Goal: Task Accomplishment & Management: Use online tool/utility

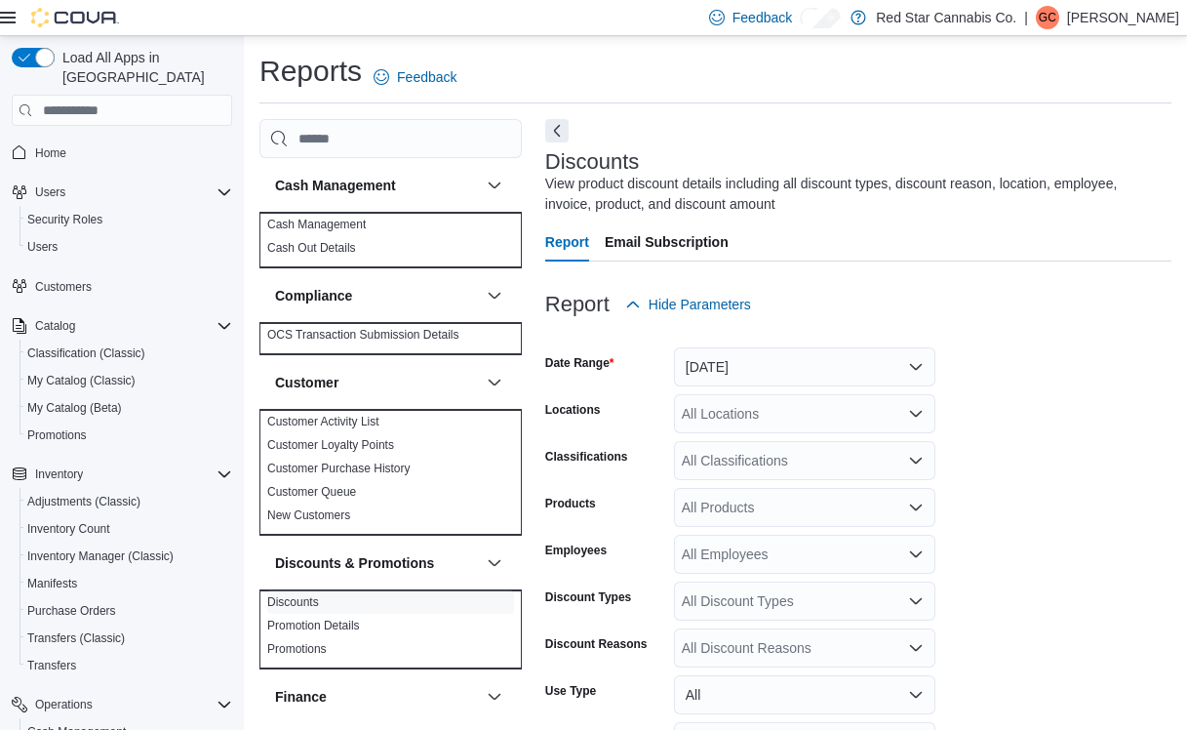
scroll to position [53, 0]
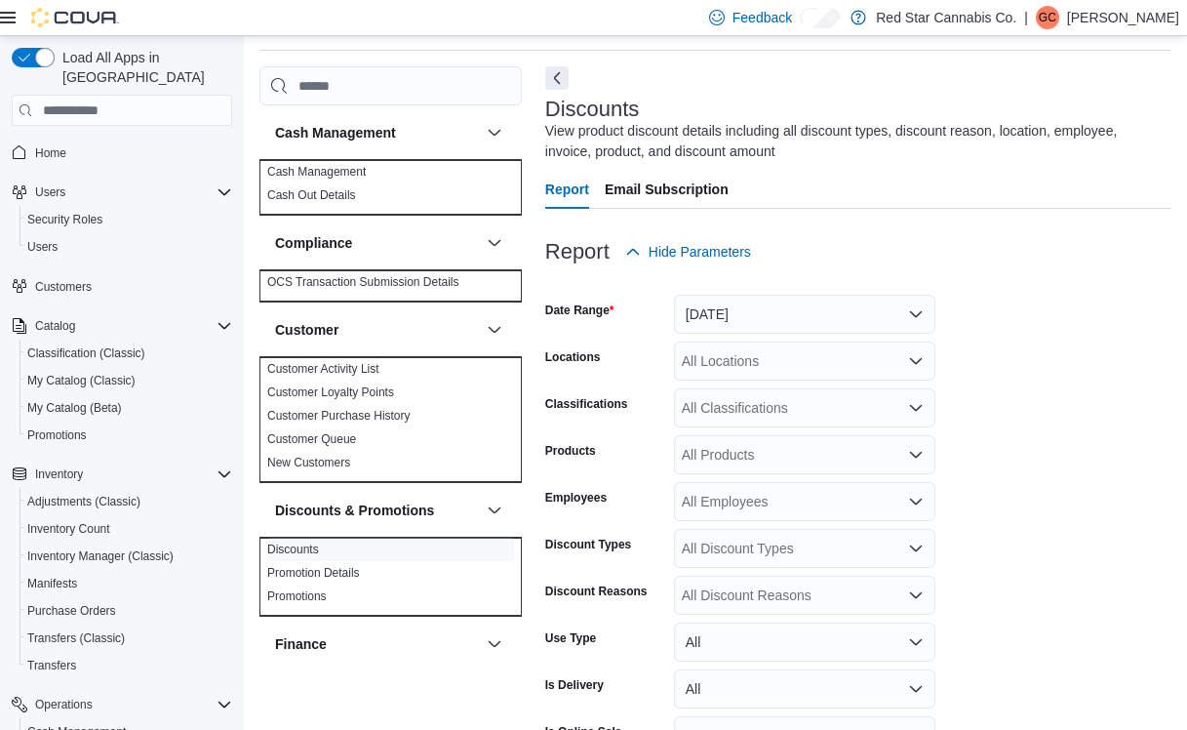
click at [771, 324] on button "[DATE]" at bounding box center [804, 314] width 261 height 39
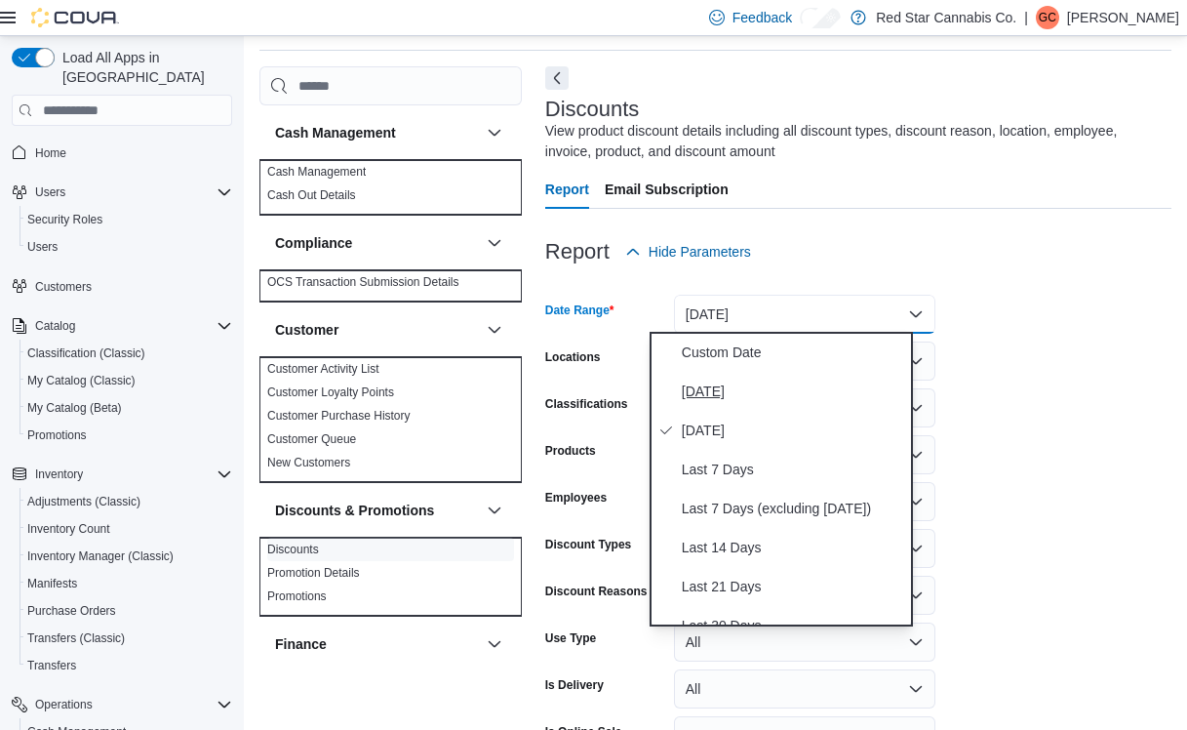
click at [714, 392] on span "[DATE]" at bounding box center [793, 390] width 222 height 23
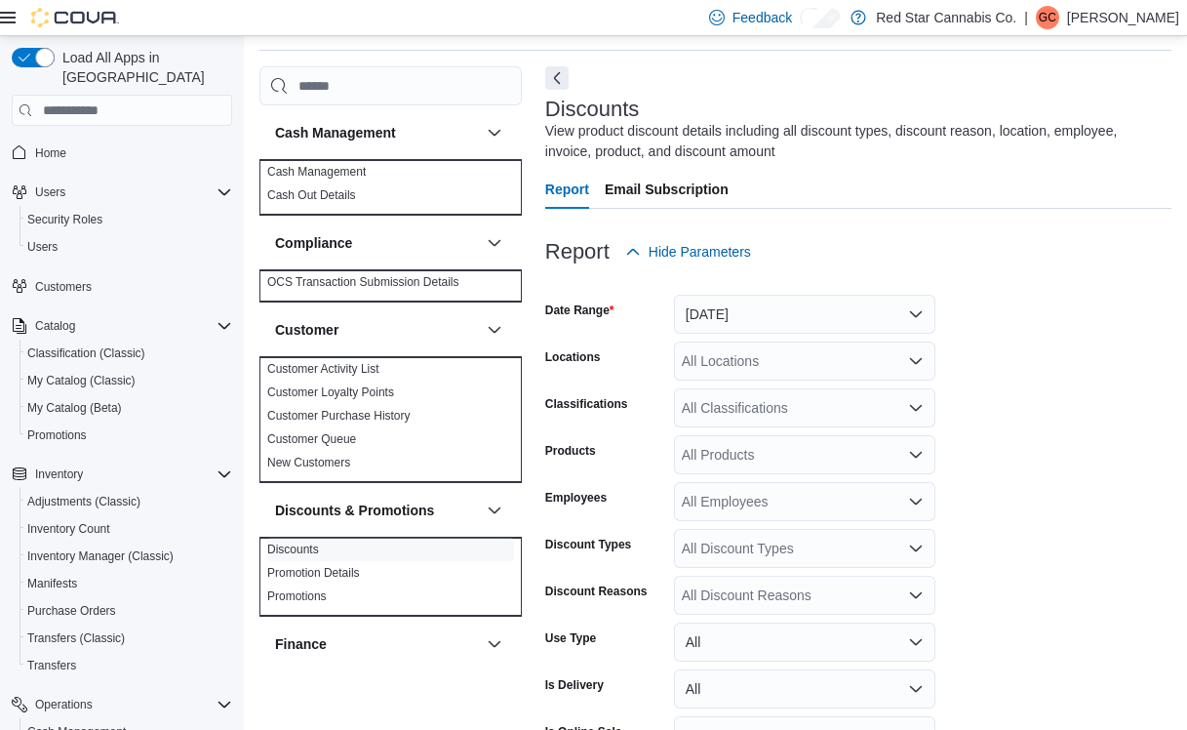
click at [908, 356] on icon "Open list of options" at bounding box center [916, 361] width 16 height 16
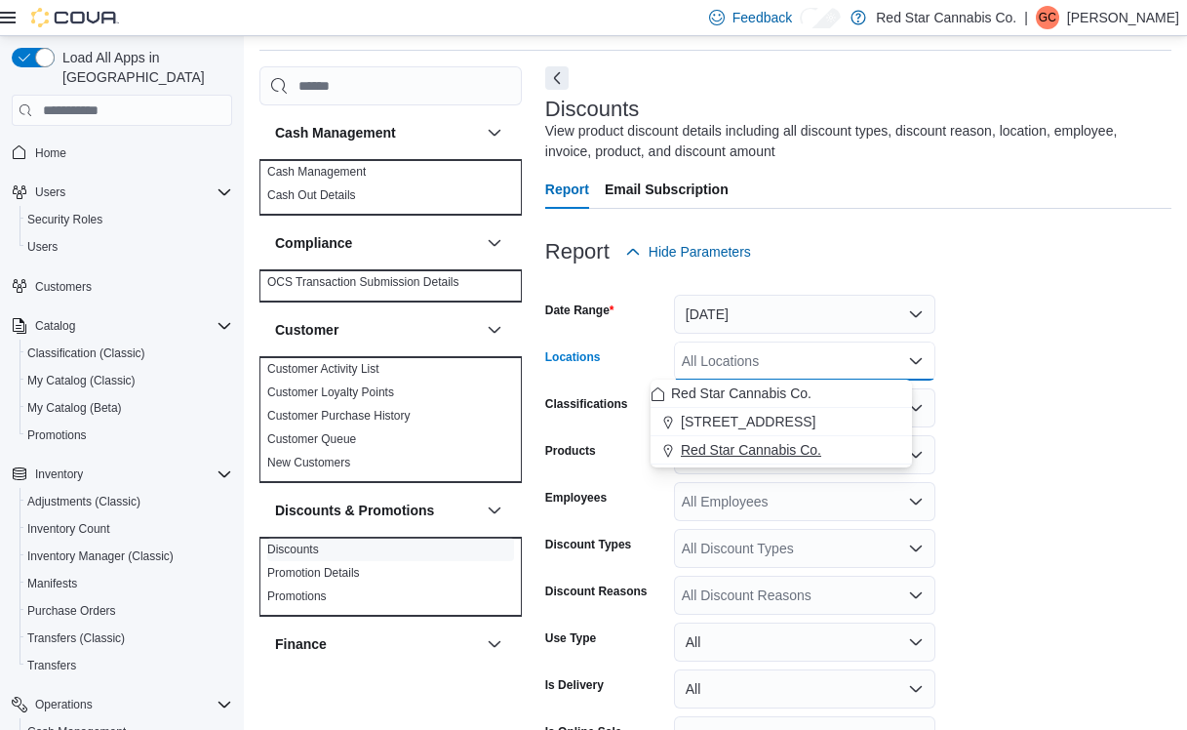
click at [822, 450] on div "Red Star Cannabis Co." at bounding box center [781, 450] width 261 height 20
click at [1001, 385] on form "Date Range [DATE] Locations Red Star Cannabis Co. Combo box. Selected. Red Star…" at bounding box center [858, 540] width 626 height 538
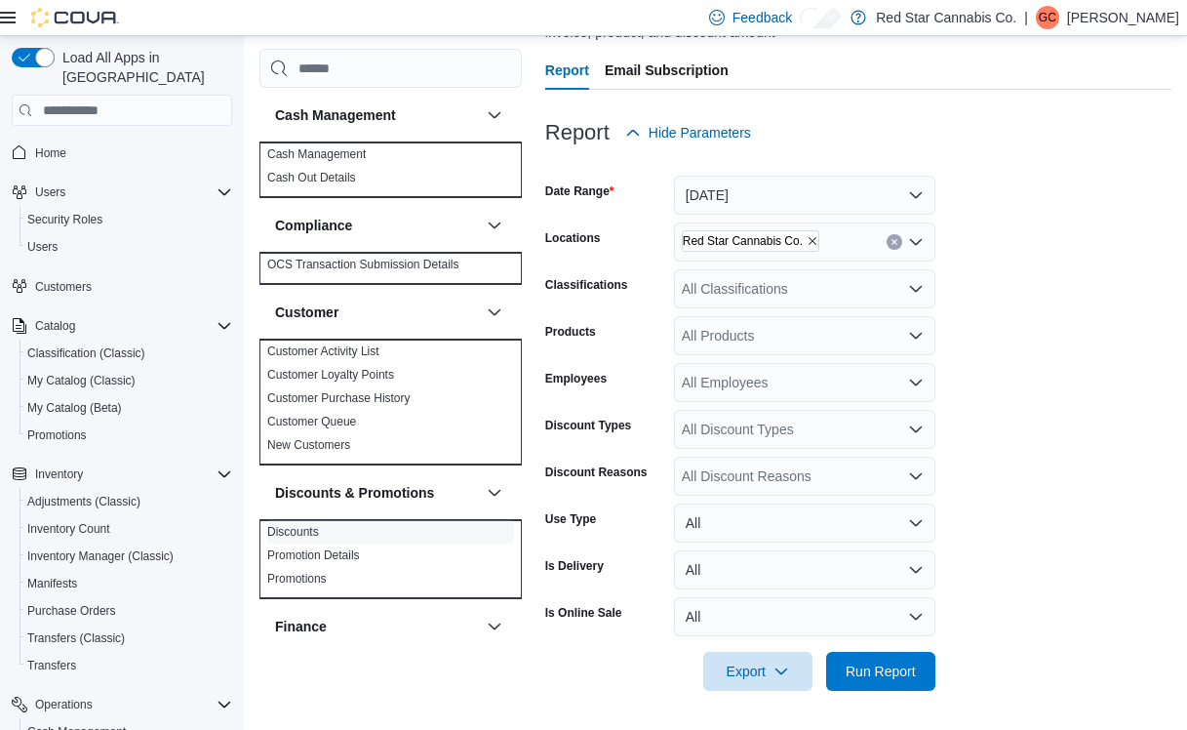
scroll to position [171, 0]
click at [800, 480] on div "All Discount Reasons" at bounding box center [804, 476] width 261 height 39
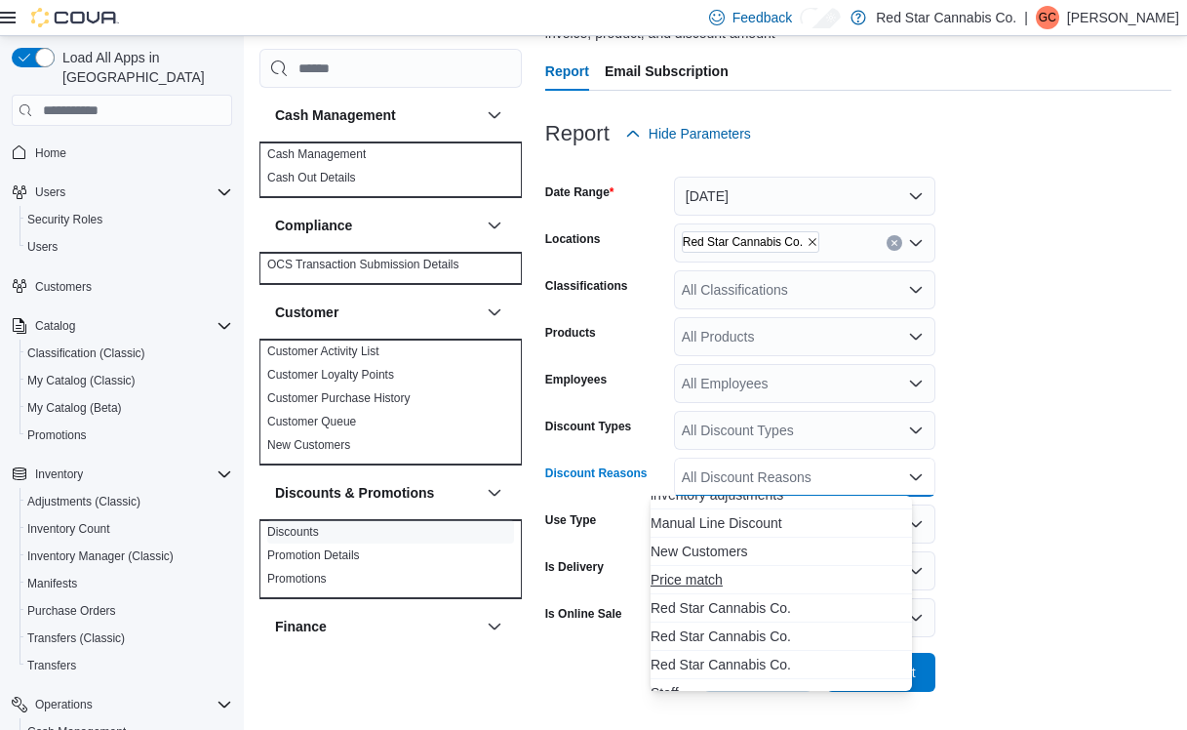
click at [716, 583] on span "Price match" at bounding box center [781, 580] width 261 height 20
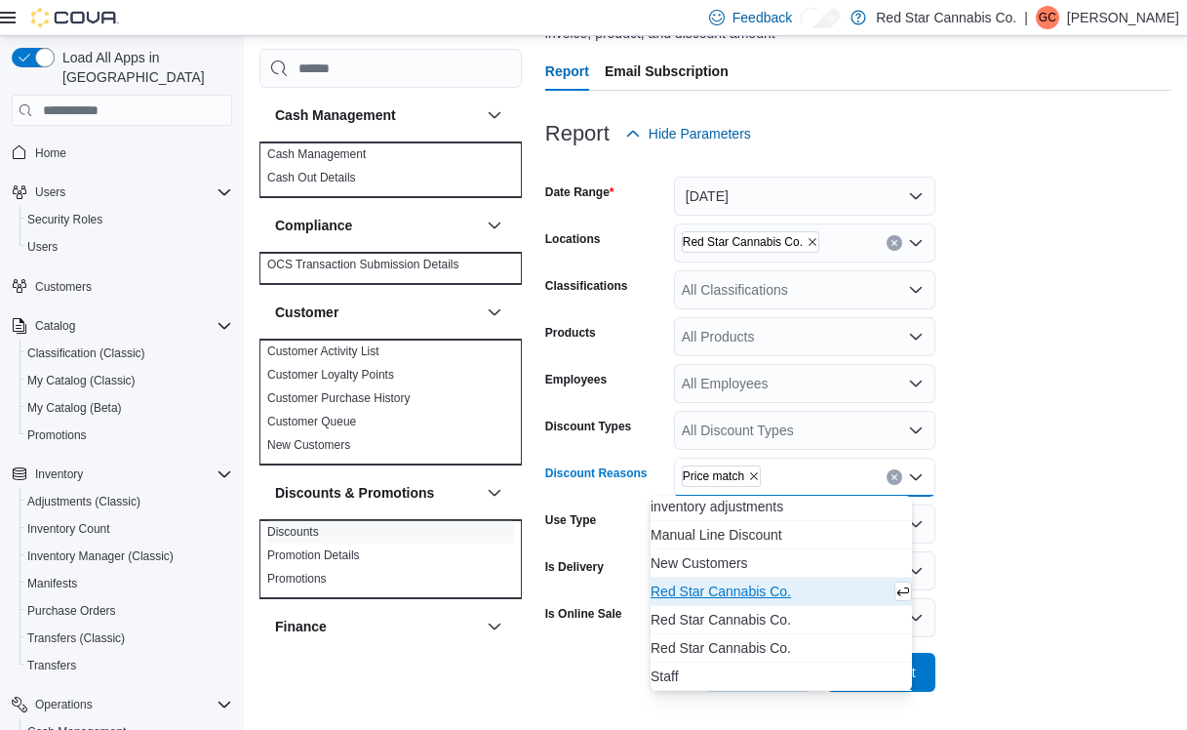
scroll to position [144, 0]
click at [995, 558] on form "Date Range [DATE] Locations Red Star Cannabis Co. Classifications All Classific…" at bounding box center [858, 422] width 626 height 538
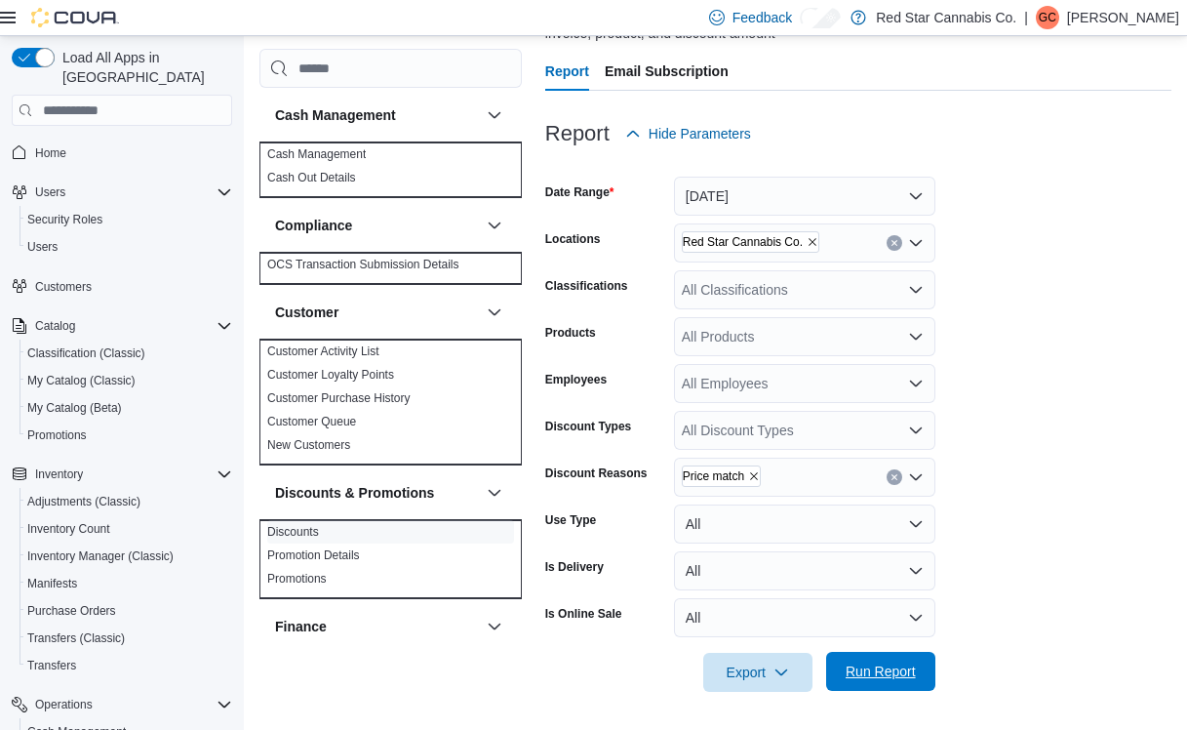
click at [846, 679] on span "Run Report" at bounding box center [881, 671] width 70 height 20
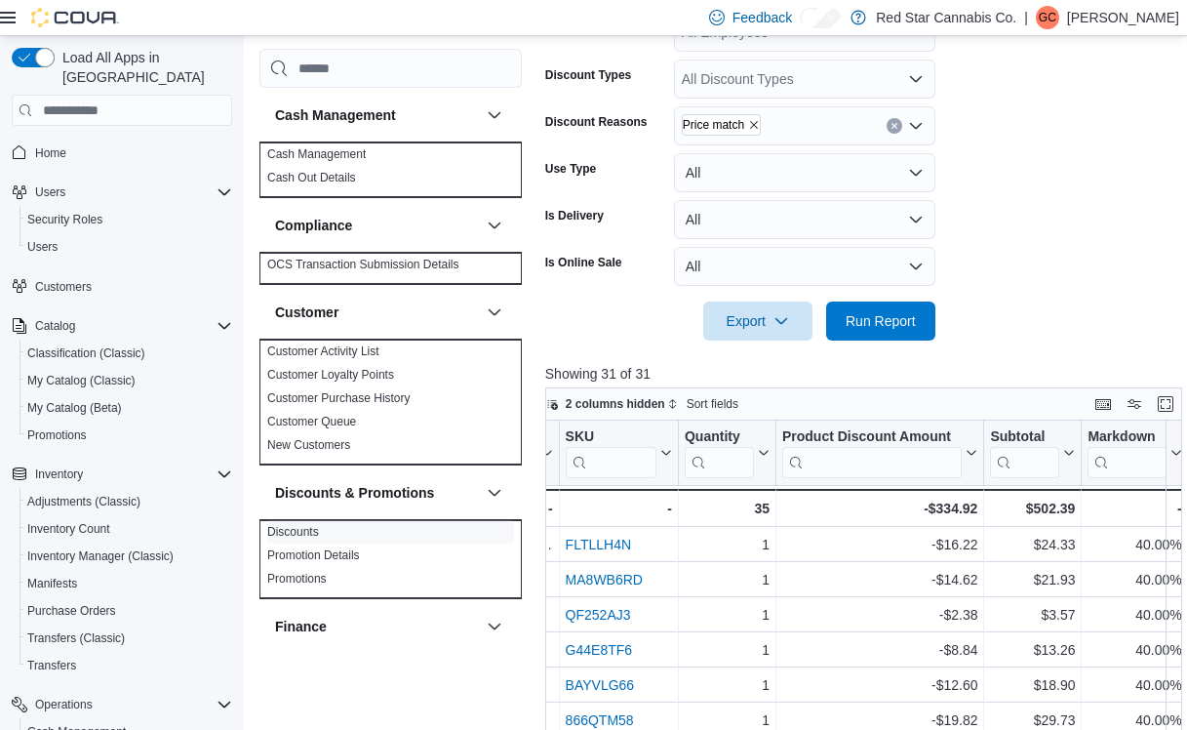
scroll to position [0, 2143]
